Goal: Task Accomplishment & Management: Manage account settings

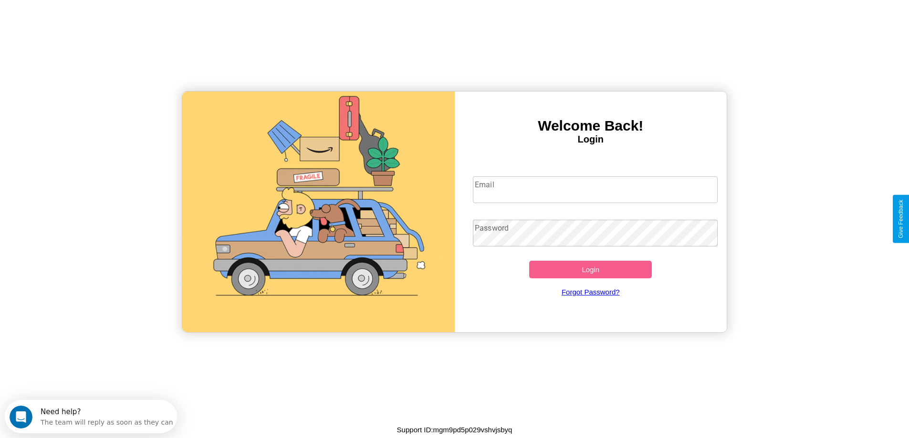
click at [595, 190] on input "Email" at bounding box center [595, 190] width 245 height 27
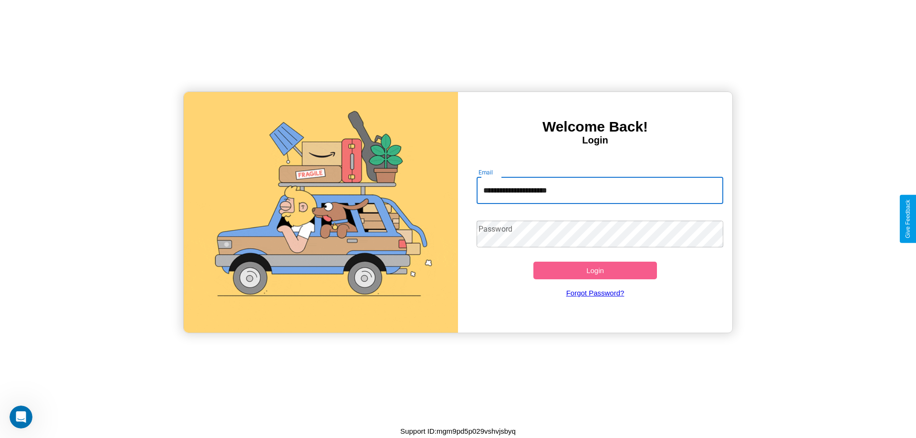
type input "**********"
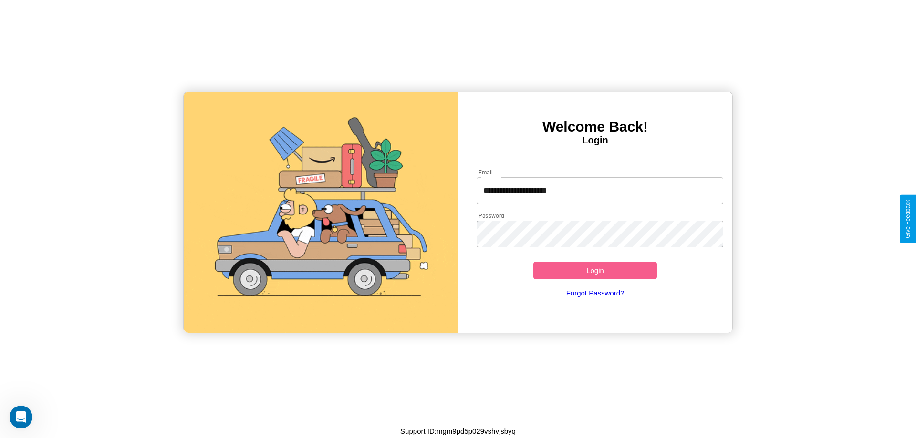
click at [595, 270] on button "Login" at bounding box center [595, 271] width 124 height 18
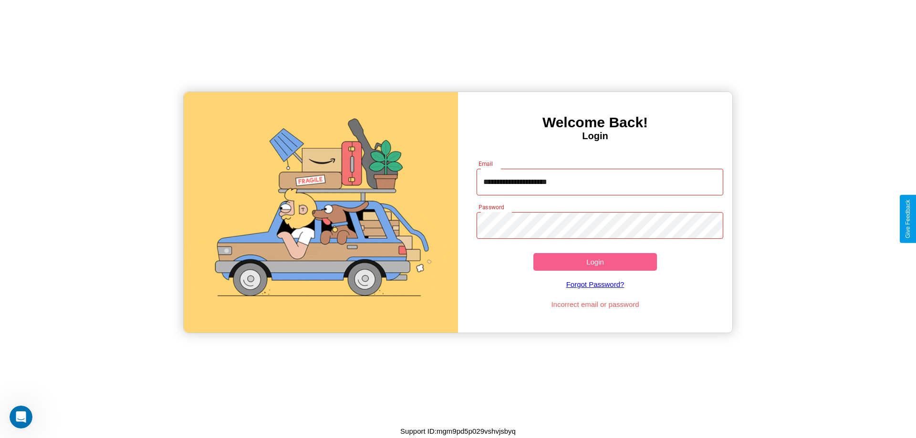
click at [595, 262] on button "Login" at bounding box center [595, 262] width 124 height 18
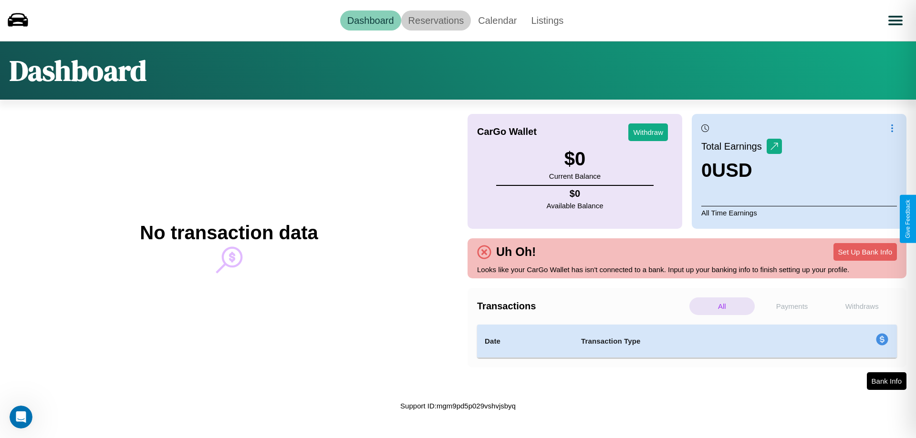
click at [436, 20] on link "Reservations" at bounding box center [436, 20] width 70 height 20
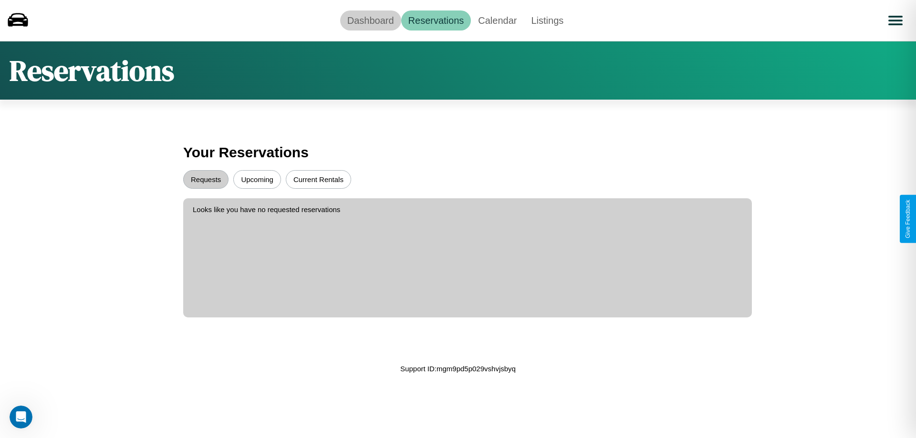
click at [370, 20] on link "Dashboard" at bounding box center [370, 20] width 61 height 20
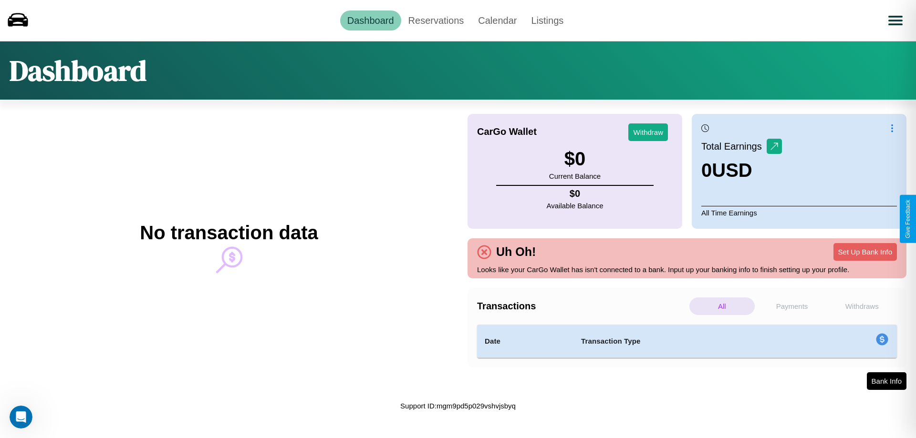
click at [862, 306] on p "Withdraws" at bounding box center [861, 307] width 65 height 18
